Goal: Check status: Check status

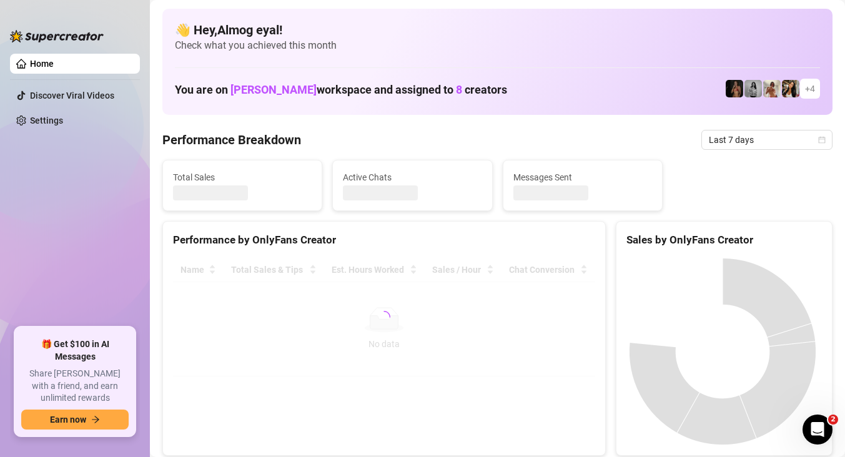
click at [761, 148] on span "Last 7 days" at bounding box center [767, 140] width 116 height 19
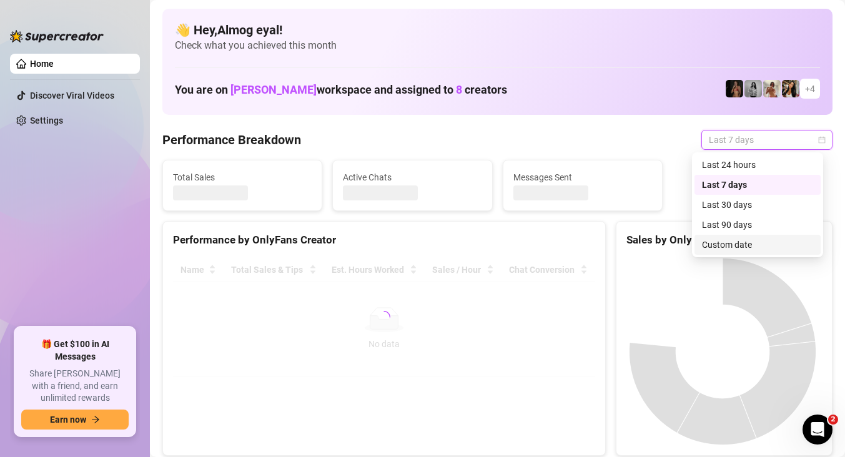
click at [757, 237] on div "Custom date" at bounding box center [758, 245] width 126 height 20
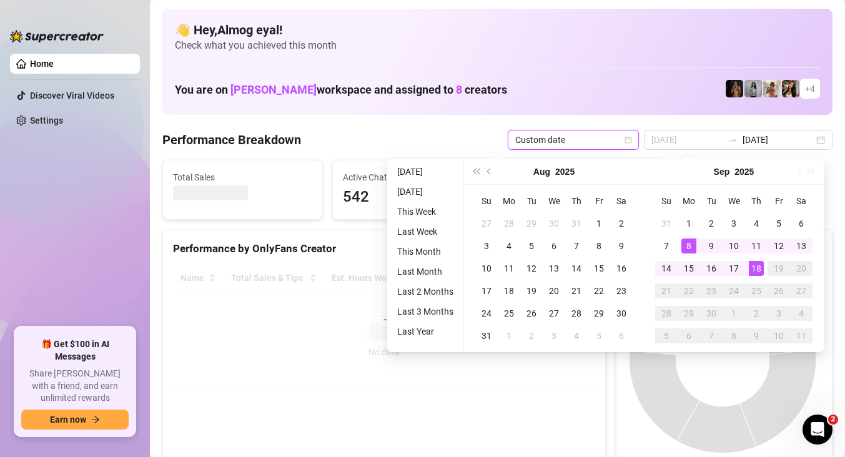
type input "[DATE]"
click at [757, 269] on div "18" at bounding box center [756, 268] width 15 height 15
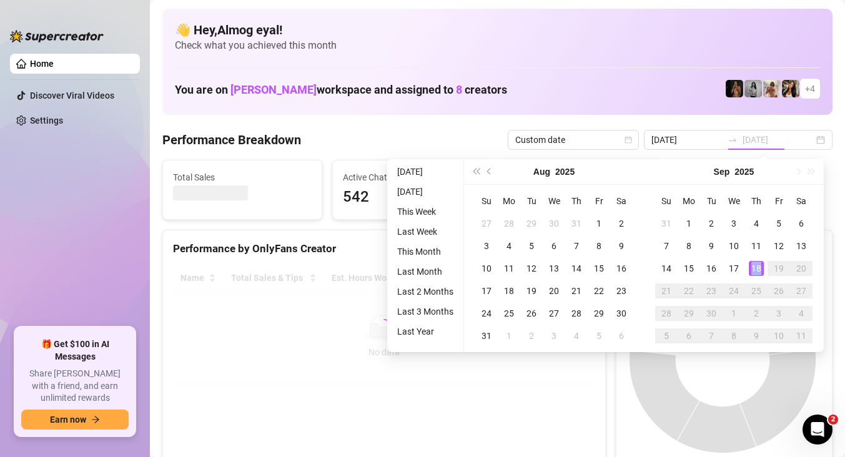
click at [757, 269] on div "18" at bounding box center [756, 268] width 15 height 15
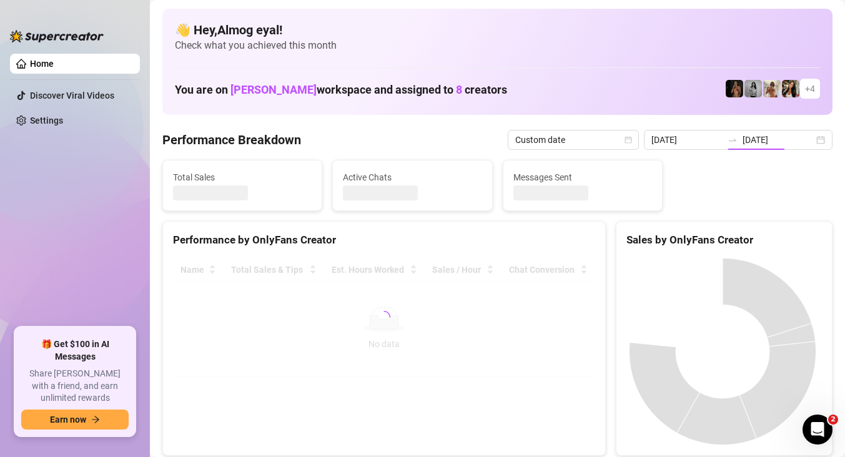
type input "[DATE]"
